Goal: Information Seeking & Learning: Learn about a topic

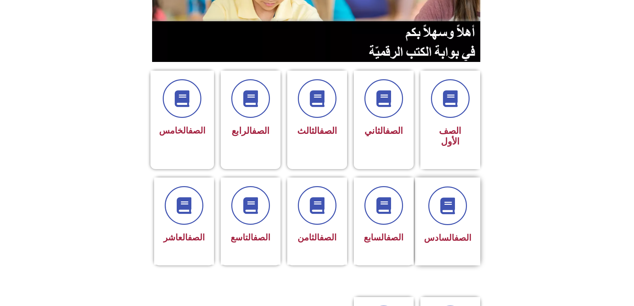
scroll to position [100, 0]
click at [433, 186] on div at bounding box center [447, 205] width 47 height 39
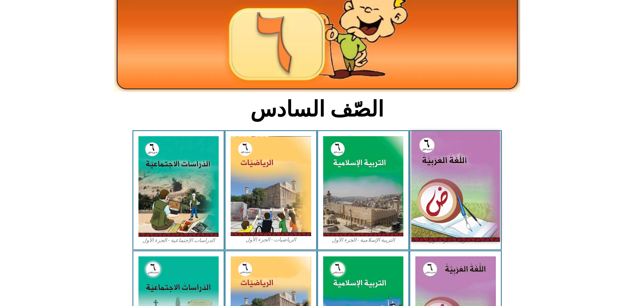
scroll to position [67, 0]
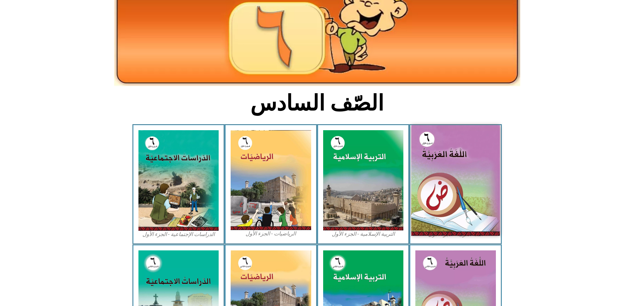
click at [434, 151] on img at bounding box center [456, 180] width 89 height 111
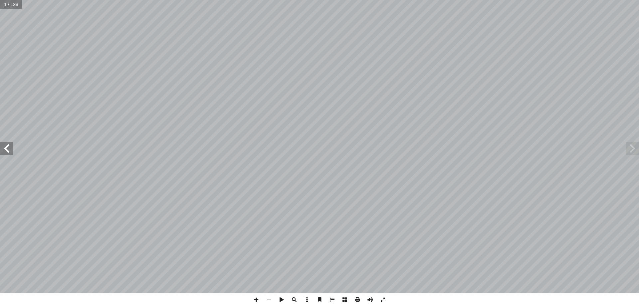
click at [14, 4] on input "text" at bounding box center [11, 4] width 22 height 9
type input "**"
drag, startPoint x: 9, startPoint y: 148, endPoint x: 12, endPoint y: 147, distance: 3.6
click at [12, 147] on span at bounding box center [6, 148] width 13 height 13
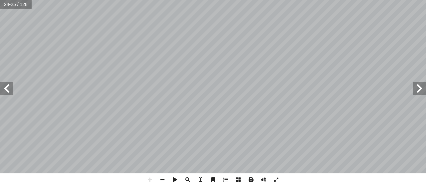
click at [150, 0] on html "الصفحة الرئيسية الصف الأول الصف الثاني الصف الثالث الصف الرابع الصف الخامس الصف…" at bounding box center [213, 22] width 426 height 44
click at [159, 180] on span at bounding box center [162, 179] width 13 height 13
click at [8, 84] on span at bounding box center [6, 88] width 13 height 13
drag, startPoint x: 151, startPoint y: 181, endPoint x: 146, endPoint y: 177, distance: 6.4
click at [151, 181] on span at bounding box center [149, 179] width 13 height 13
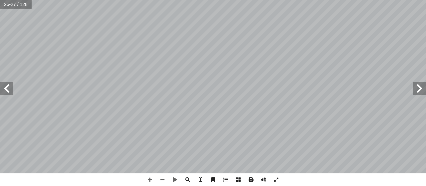
click at [6, 94] on span at bounding box center [6, 88] width 13 height 13
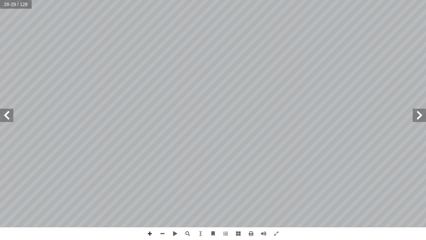
click at [183, 127] on div "٢ 4 ٌ ت � ب ْ ري ْ د َ ت : ِ عليل ّ الت ِ ع َ تي، م ْ أ ا َ فيما ي ٍ ل ْ ص َ و …" at bounding box center [213, 120] width 426 height 240
drag, startPoint x: 144, startPoint y: 227, endPoint x: 164, endPoint y: 236, distance: 21.0
click at [164, 236] on span at bounding box center [162, 233] width 13 height 13
